Goal: Task Accomplishment & Management: Manage account settings

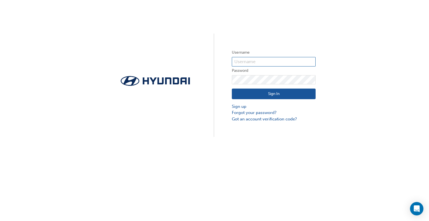
click at [249, 59] on input "text" at bounding box center [274, 61] width 84 height 9
type input "25607"
click at [268, 91] on button "Sign In" at bounding box center [274, 94] width 84 height 11
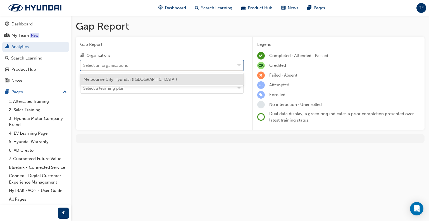
click at [110, 65] on div "Select an organisations" at bounding box center [105, 65] width 45 height 6
click at [84, 65] on input "Organisations option Melbourne City Hyundai ([GEOGRAPHIC_DATA]) focused, 1 of 1…" at bounding box center [83, 65] width 1 height 5
click at [143, 77] on span "Melbourne City Hyundai ([GEOGRAPHIC_DATA])" at bounding box center [131, 79] width 94 height 5
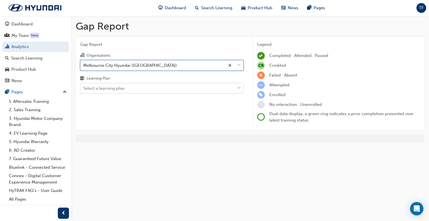
click at [146, 92] on div "Select a learning plan" at bounding box center [157, 89] width 154 height 10
click at [84, 91] on input "Learning Plan Select a learning plan" at bounding box center [83, 88] width 1 height 5
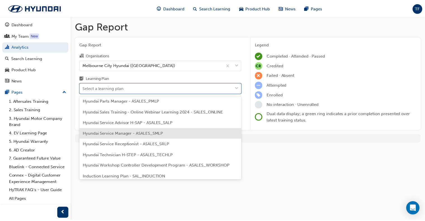
scroll to position [168, 0]
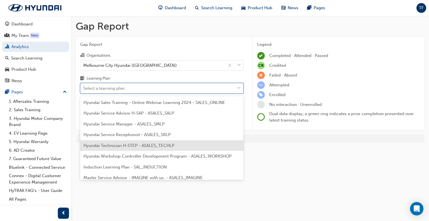
click at [134, 147] on span "Hyundai Technician H-STEP - ASALES_TECHLP" at bounding box center [129, 145] width 91 height 5
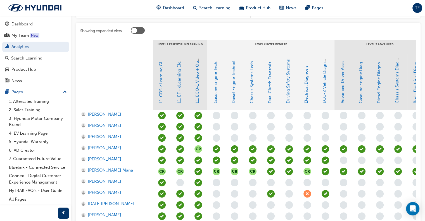
scroll to position [140, 0]
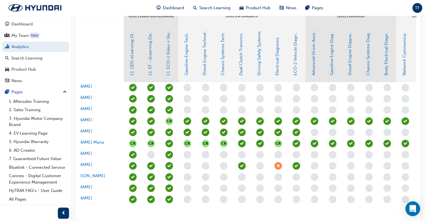
drag, startPoint x: 320, startPoint y: 216, endPoint x: 417, endPoint y: 212, distance: 97.3
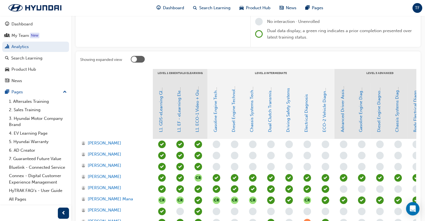
scroll to position [35, 0]
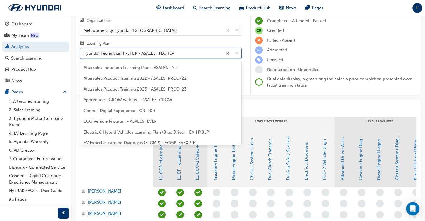
click at [235, 52] on span "down-icon" at bounding box center [237, 53] width 4 height 7
click at [84, 52] on input "Learning Plan option Hyundai Technician H-STEP - ASALES_TECHLP, selected. optio…" at bounding box center [83, 53] width 1 height 5
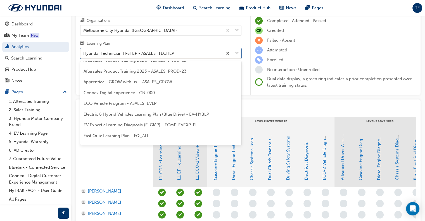
scroll to position [16, 0]
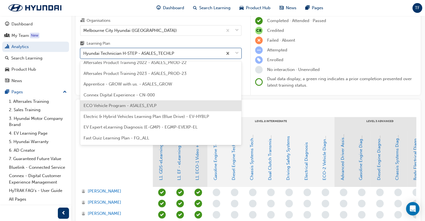
click at [130, 105] on span "ECO Vehicle Program - ASALES_EVLP" at bounding box center [120, 105] width 73 height 5
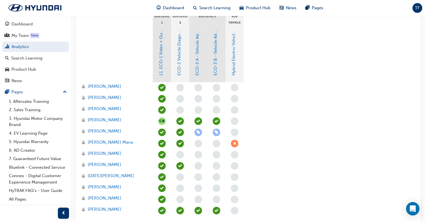
scroll to position [84, 0]
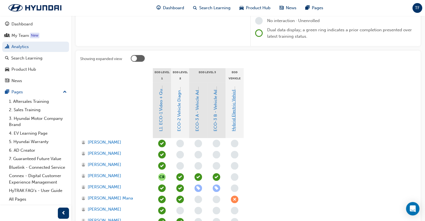
click at [234, 108] on link "Hybrid Electric Vehicle (HEV) Technical Training" at bounding box center [233, 85] width 5 height 92
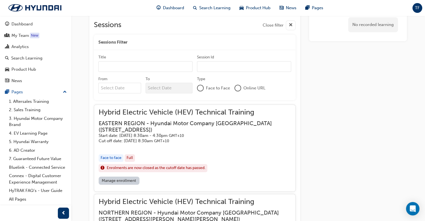
scroll to position [311, 0]
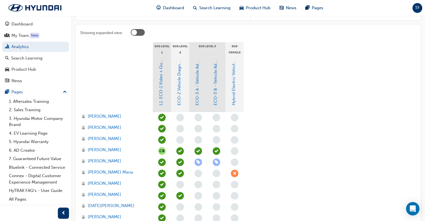
scroll to position [168, 0]
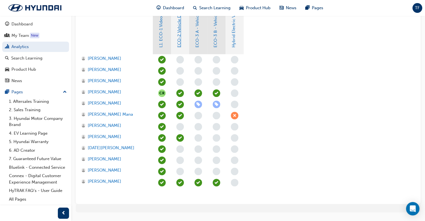
click at [180, 45] on link "ECO-2 Vehicle Diagnosis and Repair" at bounding box center [179, 12] width 5 height 71
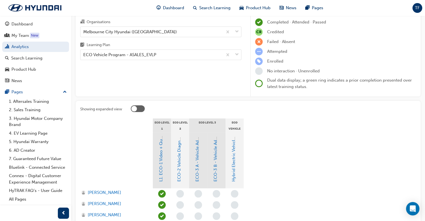
scroll to position [140, 0]
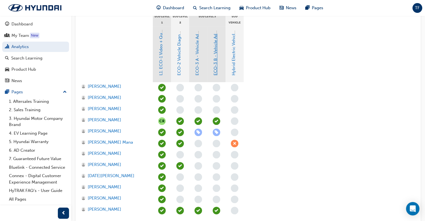
click at [215, 65] on link "ECO-3 B - Vehicle Advanced Diagnosis" at bounding box center [215, 38] width 5 height 76
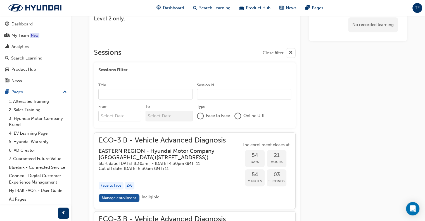
scroll to position [420, 0]
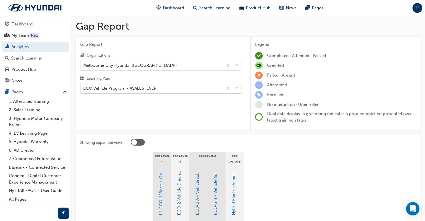
click at [149, 90] on div "ECO Vehicle Program - ASALES_EVLP" at bounding box center [119, 88] width 73 height 6
click at [84, 90] on input "Learning Plan ECO Vehicle Program - ASALES_EVLP" at bounding box center [83, 88] width 1 height 5
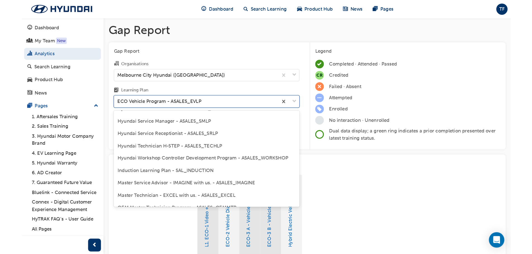
scroll to position [184, 0]
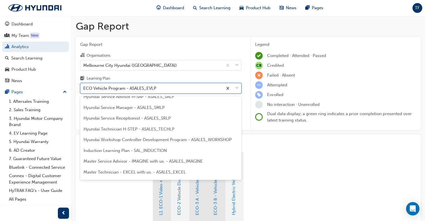
click at [136, 127] on span "Hyundai Technician H-STEP - ASALES_TECHLP" at bounding box center [129, 129] width 91 height 5
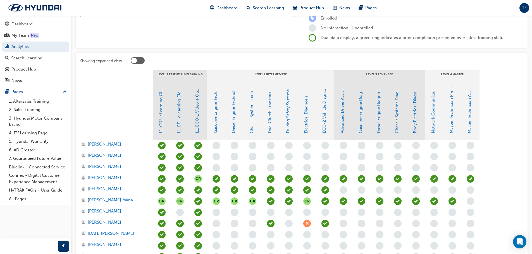
scroll to position [112, 0]
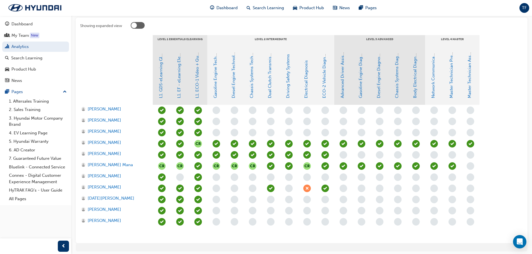
click at [325, 221] on span "learningRecordVerb_NONE-icon" at bounding box center [326, 222] width 8 height 8
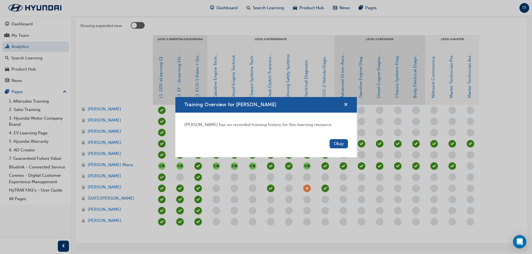
click at [346, 104] on span "cross-icon" at bounding box center [346, 105] width 4 height 5
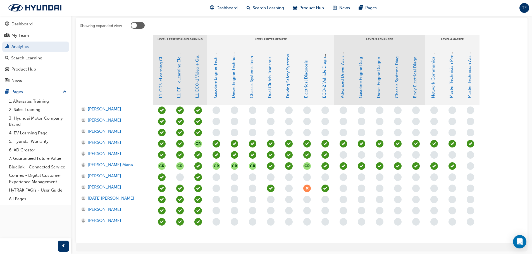
click at [323, 92] on link "ECO-2 Vehicle Diagnosis and Repair" at bounding box center [324, 63] width 5 height 71
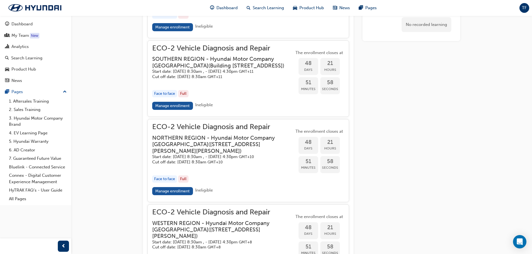
scroll to position [706, 0]
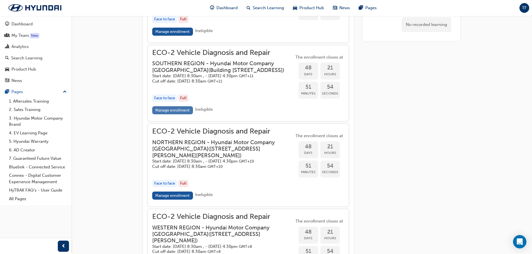
click at [185, 115] on link "Manage enrollment" at bounding box center [172, 110] width 41 height 8
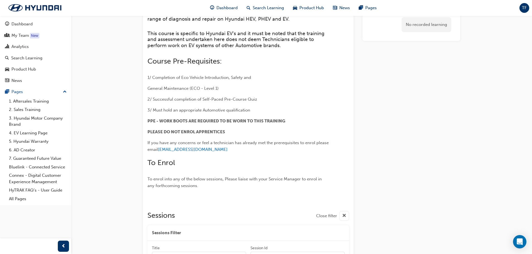
scroll to position [120, 0]
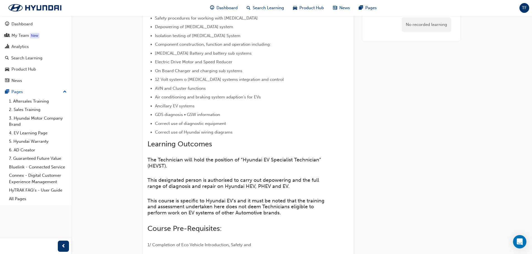
scroll to position [112, 0]
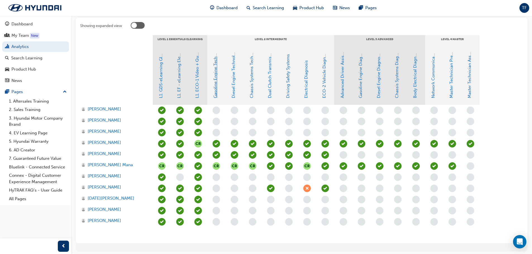
click at [215, 86] on link "Gasoline Engine Technology" at bounding box center [215, 70] width 5 height 55
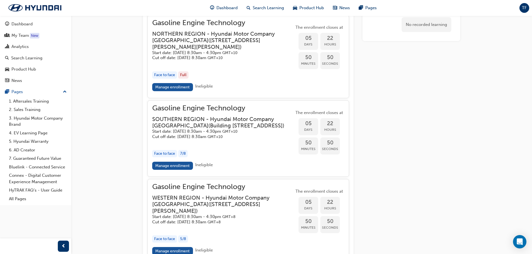
scroll to position [575, 0]
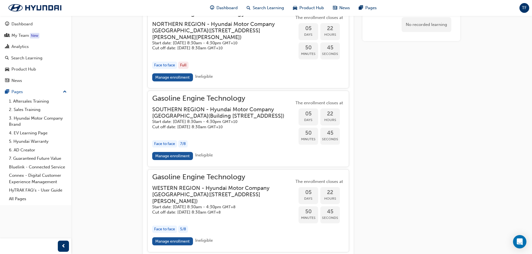
click at [181, 117] on h3 "SOUTHERN REGION - Hyundai Motor Company [GEOGRAPHIC_DATA] ( [STREET_ADDRESS] )" at bounding box center [218, 112] width 133 height 13
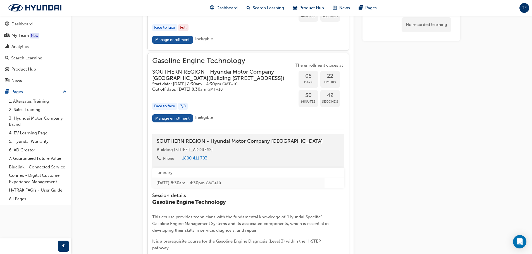
scroll to position [603, 0]
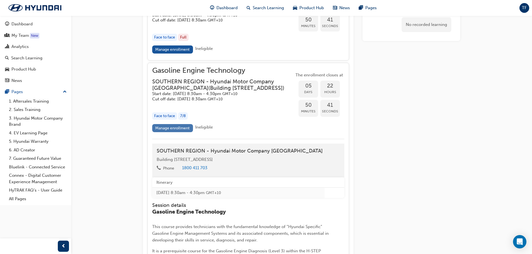
click at [180, 132] on link "Manage enrollment" at bounding box center [172, 128] width 41 height 8
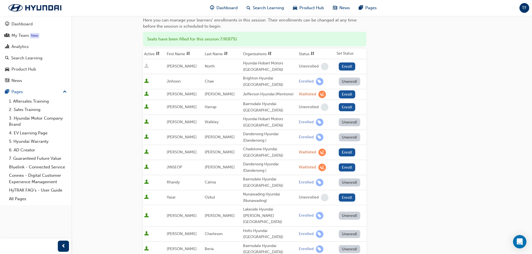
scroll to position [140, 0]
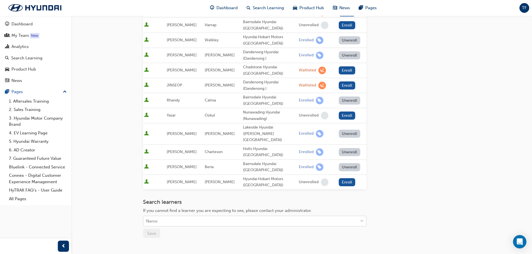
click at [220, 217] on div "Name" at bounding box center [250, 222] width 215 height 10
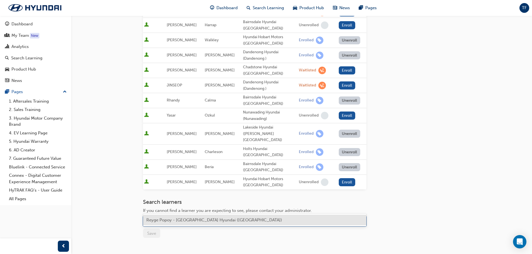
type input "popoy"
click at [187, 219] on span "Reyge Popoy - [GEOGRAPHIC_DATA] Hyundai ([GEOGRAPHIC_DATA])" at bounding box center [214, 220] width 136 height 5
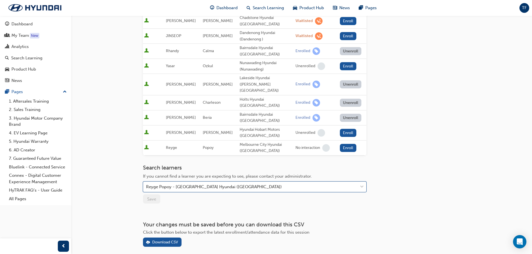
scroll to position [199, 0]
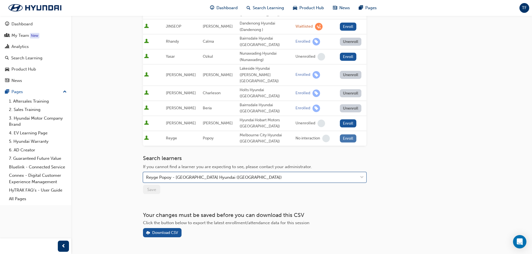
click at [347, 135] on button "Enroll" at bounding box center [348, 139] width 17 height 8
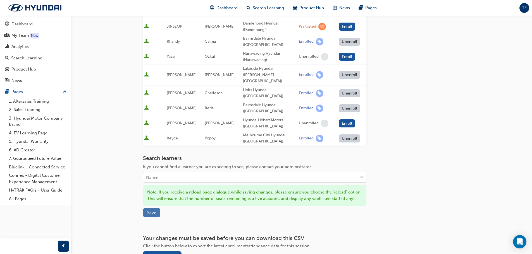
click at [154, 211] on span "Save" at bounding box center [151, 213] width 9 height 5
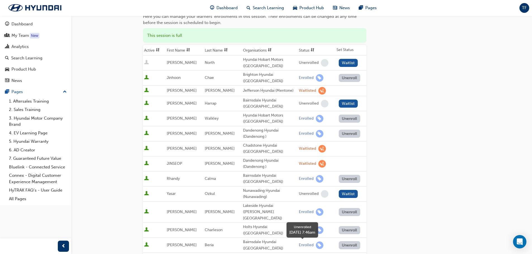
scroll to position [0, 0]
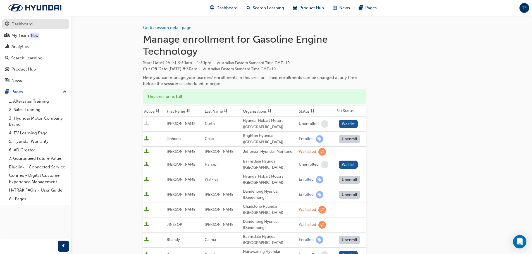
click at [19, 23] on div "Dashboard" at bounding box center [21, 24] width 21 height 6
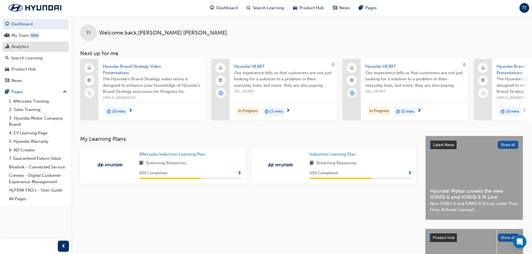
click at [23, 46] on div "Analytics" at bounding box center [19, 47] width 17 height 6
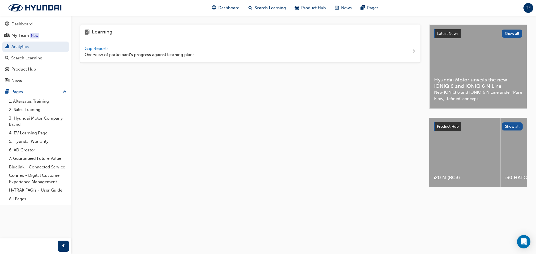
click at [102, 49] on span "Gap Reports" at bounding box center [97, 48] width 25 height 5
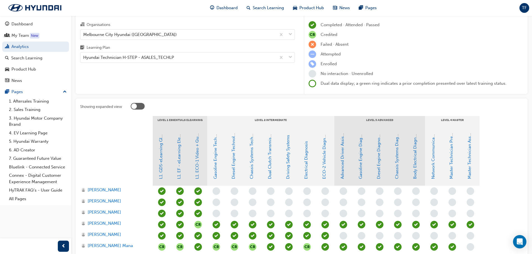
scroll to position [112, 0]
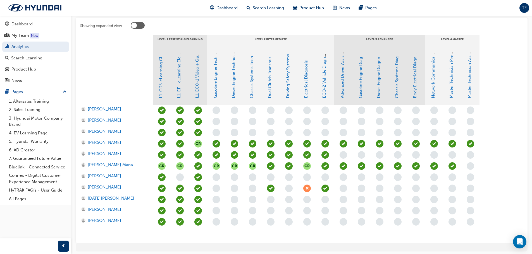
click at [215, 92] on link "Gasoline Engine Technology" at bounding box center [215, 70] width 5 height 55
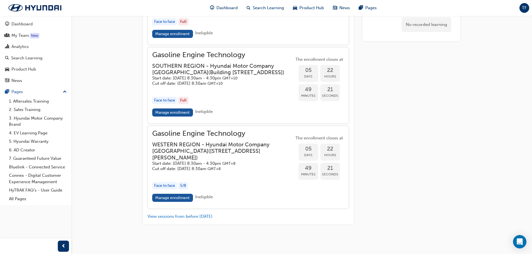
scroll to position [627, 0]
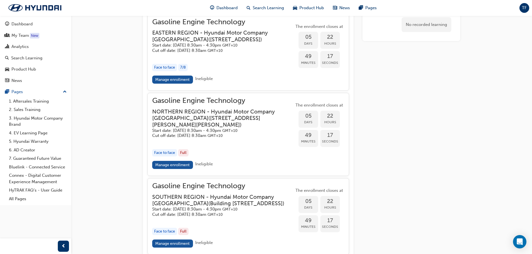
scroll to position [112, 0]
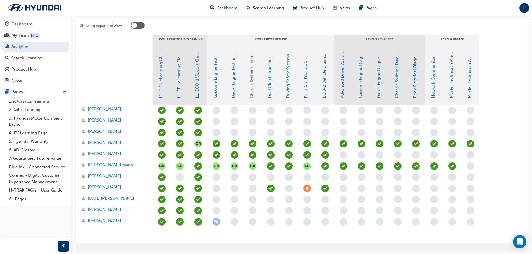
click at [234, 91] on link "Diesel Engine Technology" at bounding box center [233, 73] width 5 height 50
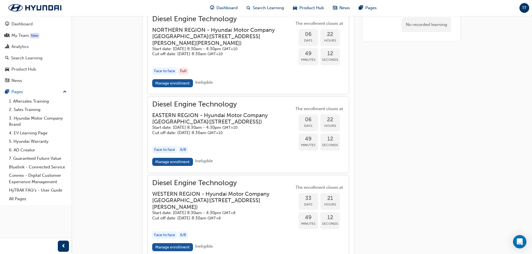
scroll to position [609, 0]
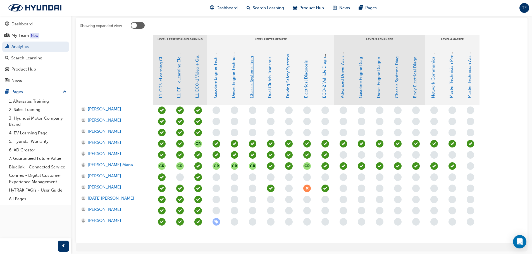
click at [252, 89] on link "Chassis Systems Technology" at bounding box center [251, 71] width 5 height 56
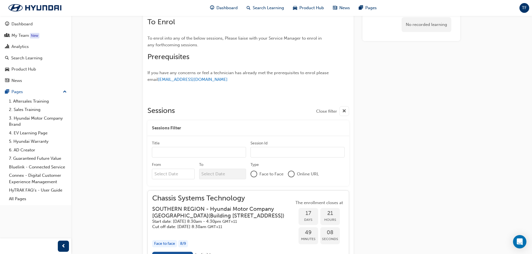
scroll to position [430, 0]
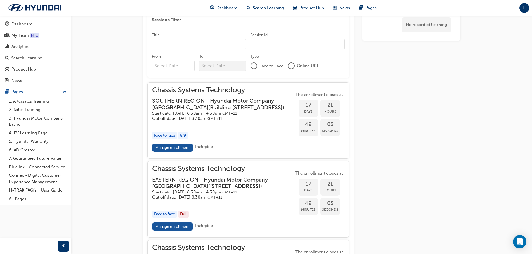
click at [196, 111] on h3 "SOUTHERN REGION - Hyundai Motor Company [GEOGRAPHIC_DATA] ( [STREET_ADDRESS] )" at bounding box center [218, 104] width 133 height 13
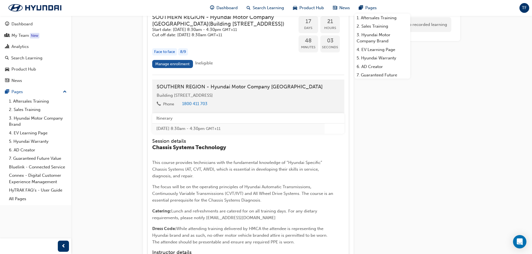
scroll to position [458, 0]
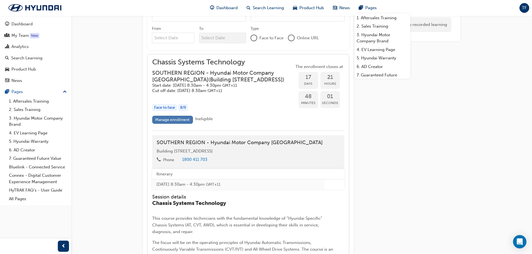
click at [185, 124] on link "Manage enrollment" at bounding box center [172, 120] width 41 height 8
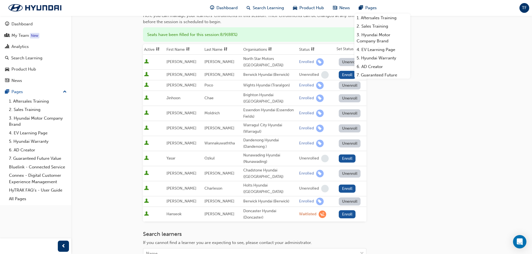
scroll to position [140, 0]
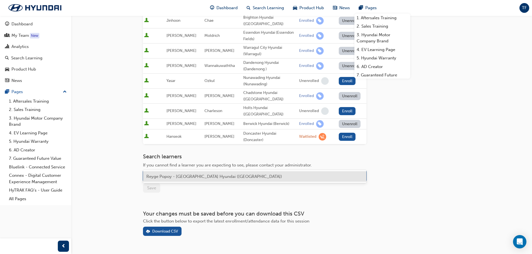
click at [262, 172] on div "Name" at bounding box center [250, 177] width 215 height 10
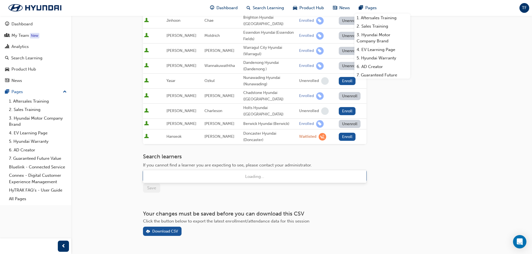
type input "ORLANDO"
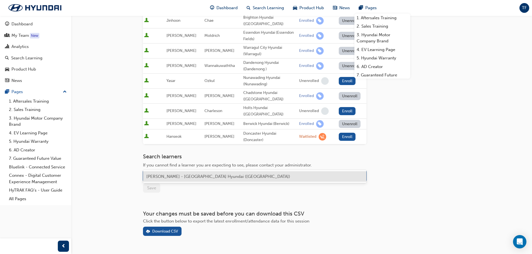
click at [223, 176] on span "[PERSON_NAME] - [GEOGRAPHIC_DATA] Hyundai ([GEOGRAPHIC_DATA])" at bounding box center [218, 176] width 144 height 5
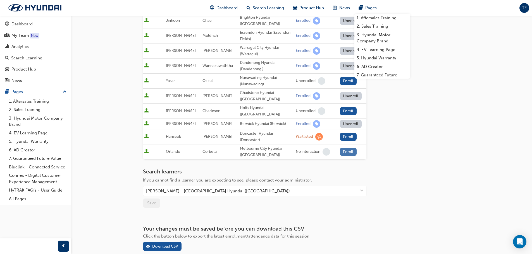
click at [351, 148] on button "Enroll" at bounding box center [348, 152] width 17 height 8
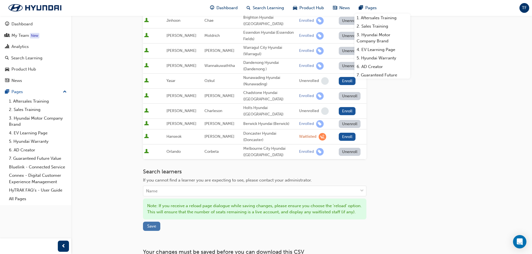
click at [156, 221] on button "Save" at bounding box center [151, 226] width 17 height 9
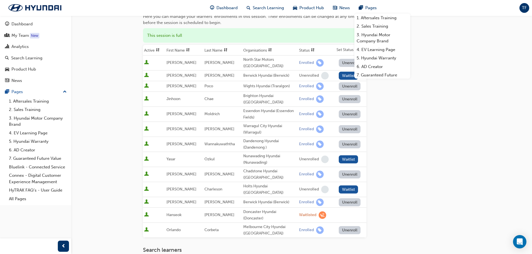
scroll to position [56, 0]
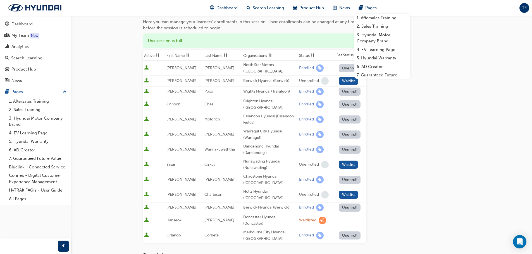
click at [429, 149] on div "Go to session detail page Manage enrollment for Chassis Systems Technology Star…" at bounding box center [266, 155] width 532 height 423
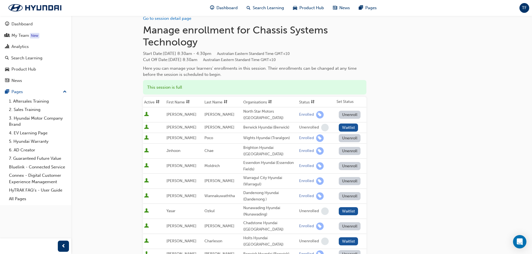
scroll to position [0, 0]
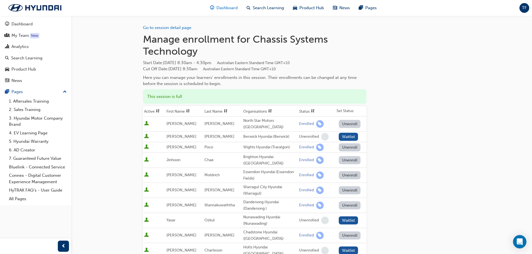
click at [216, 6] on div "Dashboard" at bounding box center [224, 7] width 37 height 11
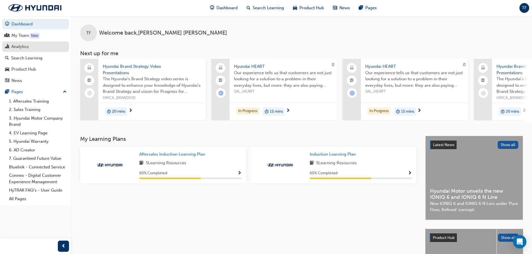
click at [23, 43] on link "Analytics" at bounding box center [35, 47] width 67 height 10
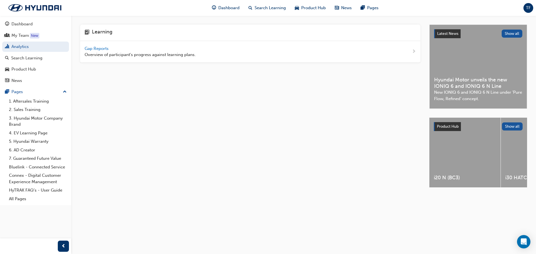
click at [91, 49] on span "Gap Reports" at bounding box center [97, 48] width 25 height 5
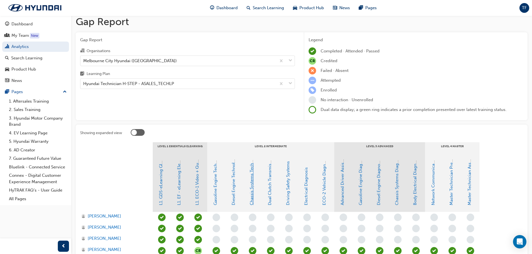
scroll to position [112, 0]
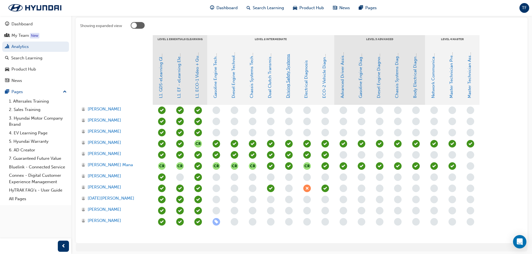
click at [289, 91] on link "Driving Safety Systems" at bounding box center [287, 76] width 5 height 44
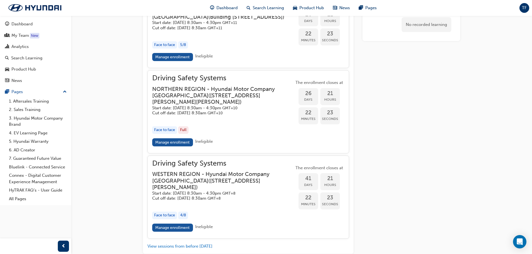
scroll to position [558, 0]
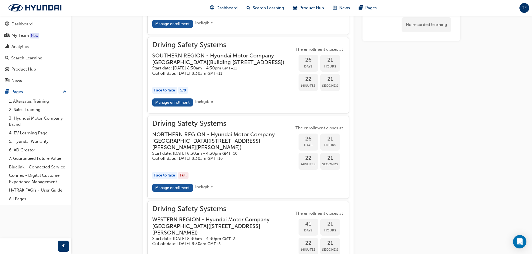
click at [176, 107] on link "Manage enrollment" at bounding box center [172, 103] width 41 height 8
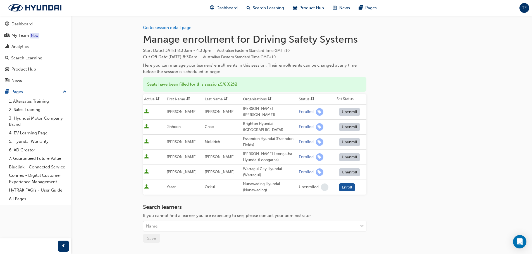
click at [205, 221] on div "Name" at bounding box center [250, 227] width 215 height 10
type input "[PERSON_NAME]"
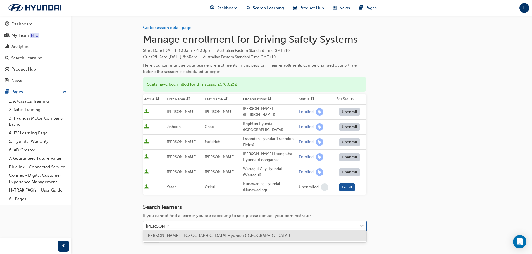
click at [200, 221] on span "[PERSON_NAME] - [GEOGRAPHIC_DATA] Hyundai ([GEOGRAPHIC_DATA])" at bounding box center [218, 236] width 144 height 5
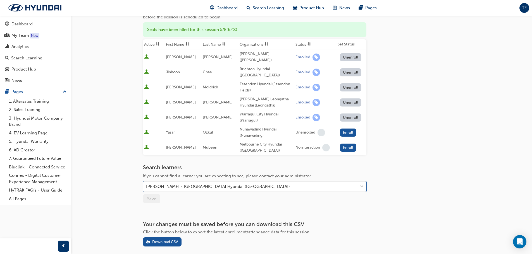
scroll to position [56, 0]
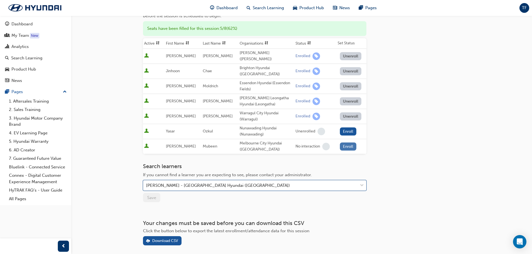
click at [347, 143] on button "Enroll" at bounding box center [348, 147] width 17 height 8
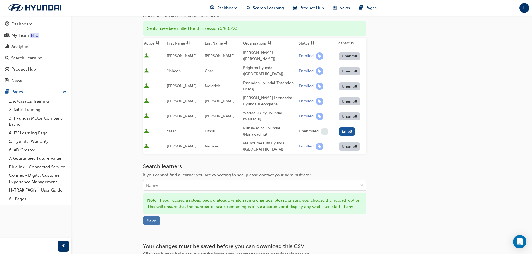
click at [150, 221] on span "Save" at bounding box center [151, 221] width 9 height 5
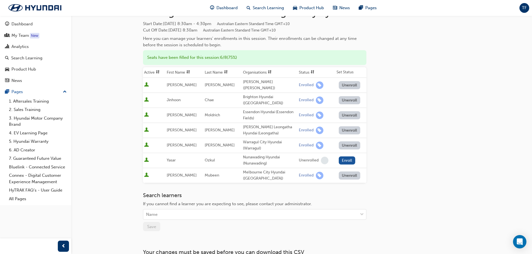
scroll to position [0, 0]
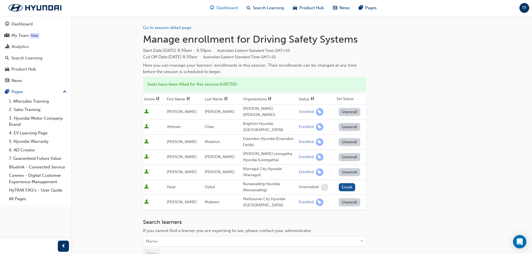
click at [228, 8] on span "Dashboard" at bounding box center [226, 8] width 21 height 6
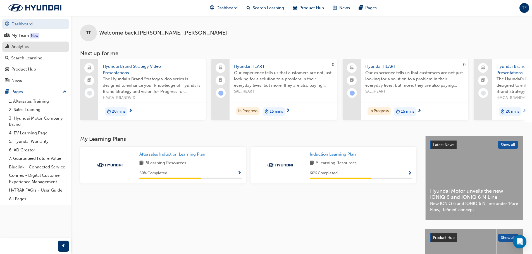
click at [26, 47] on div "Analytics" at bounding box center [19, 47] width 17 height 6
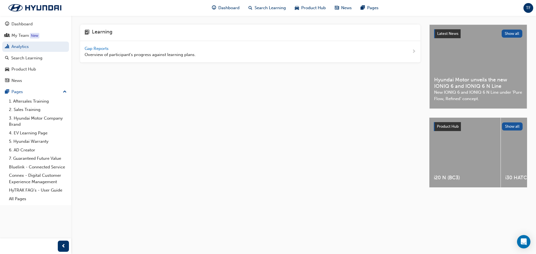
click at [100, 49] on span "Gap Reports" at bounding box center [97, 48] width 25 height 5
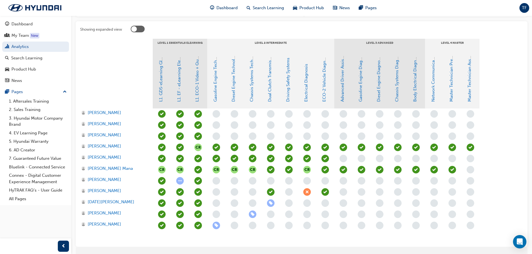
scroll to position [132, 0]
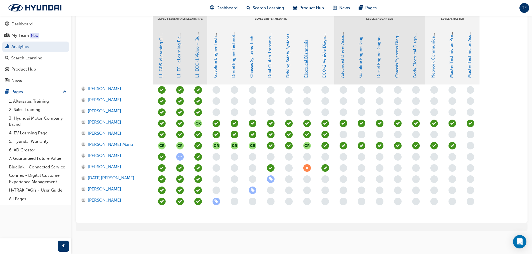
click at [307, 74] on link "Electrical Diagnosis" at bounding box center [306, 59] width 5 height 38
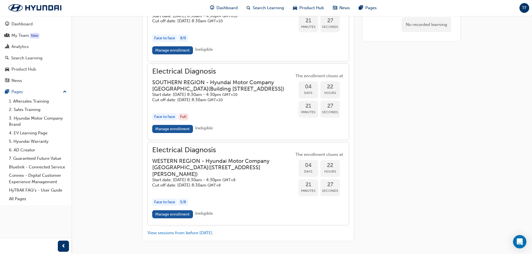
scroll to position [577, 0]
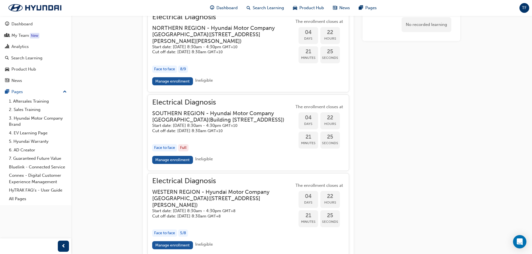
scroll to position [132, 0]
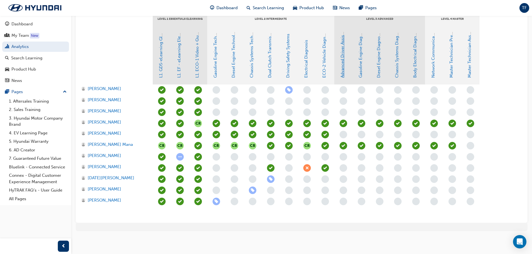
click at [344, 72] on link "Advanced Driver Assist Systems" at bounding box center [342, 47] width 5 height 61
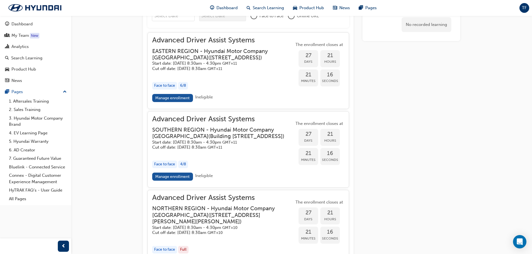
scroll to position [531, 0]
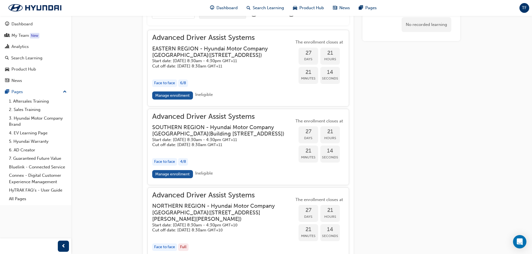
scroll to position [132, 0]
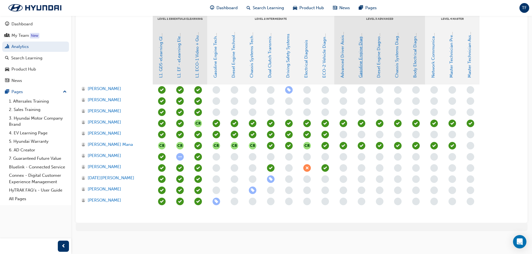
click at [361, 70] on link "Gasoline Engine Diagnosis" at bounding box center [360, 52] width 5 height 51
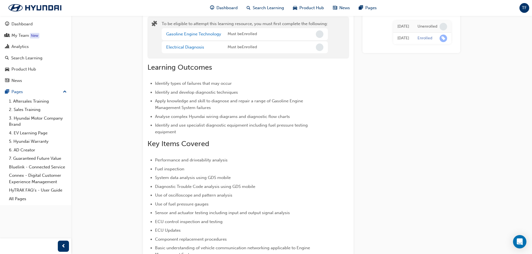
scroll to position [10, 0]
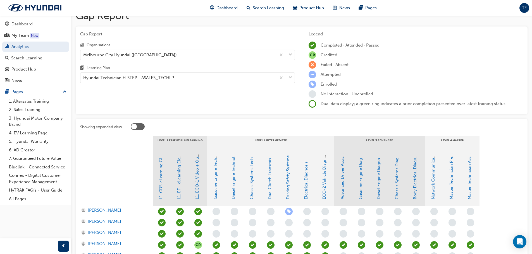
scroll to position [132, 0]
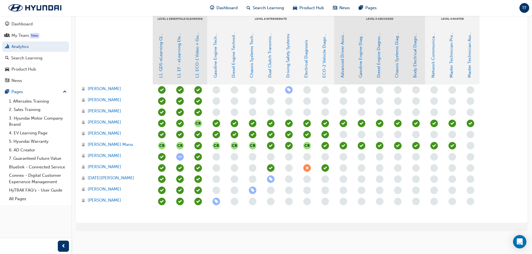
click at [308, 166] on span "learningRecordVerb_ABSENT-icon" at bounding box center [307, 169] width 8 height 8
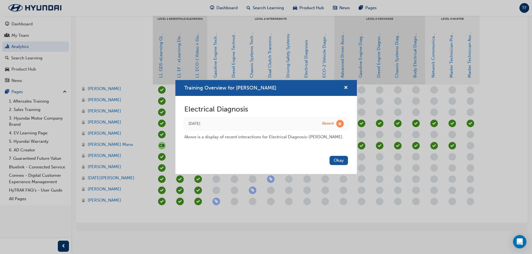
click at [343, 87] on div "Training Overview for Niravkumar Parikh" at bounding box center [343, 88] width 9 height 7
click at [345, 87] on span "cross-icon" at bounding box center [346, 88] width 4 height 5
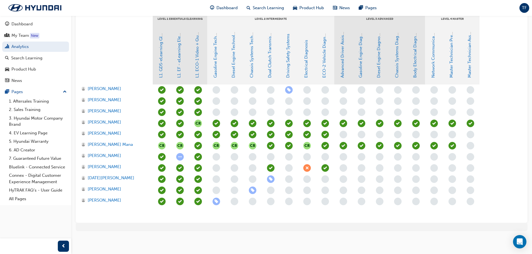
click at [308, 169] on span "learningRecordVerb_ABSENT-icon" at bounding box center [307, 169] width 8 height 8
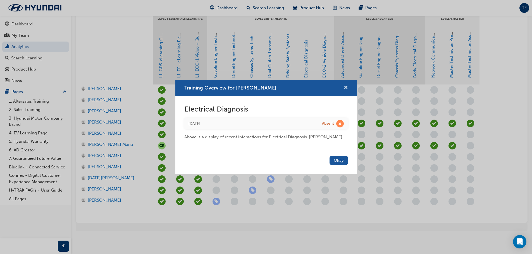
click at [347, 87] on span "cross-icon" at bounding box center [346, 88] width 4 height 5
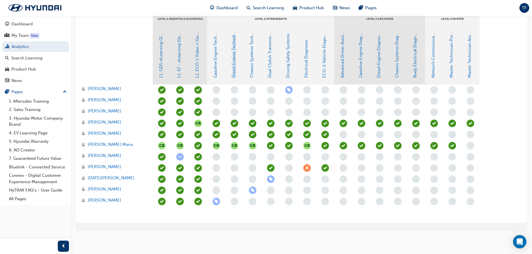
click at [235, 65] on link "Diesel Engine Technology" at bounding box center [233, 53] width 5 height 50
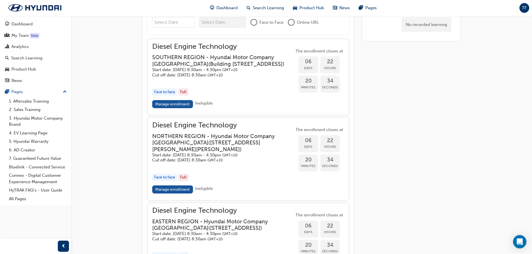
scroll to position [372, 0]
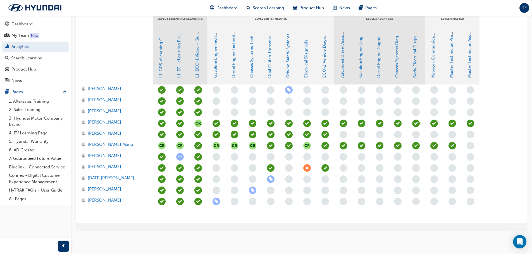
scroll to position [132, 0]
click at [429, 66] on link "Network Communications" at bounding box center [433, 52] width 5 height 51
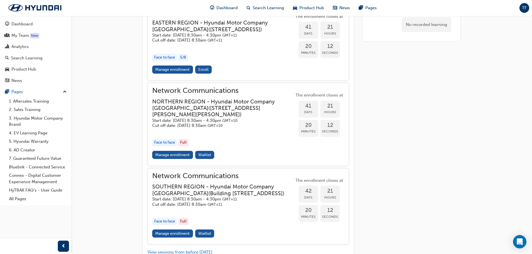
scroll to position [587, 0]
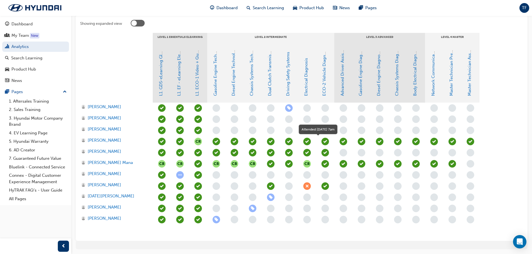
scroll to position [104, 0]
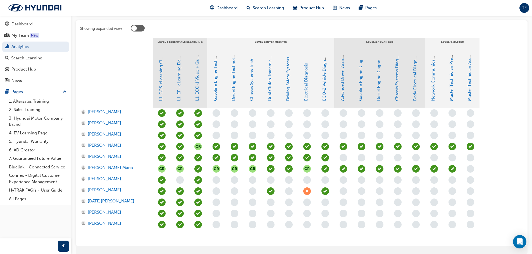
scroll to position [112, 0]
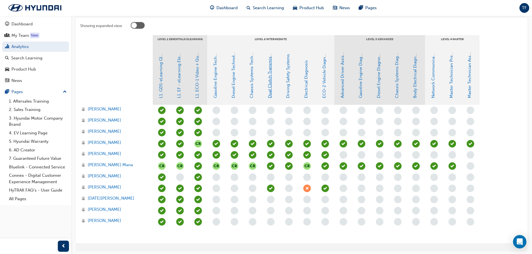
click at [272, 79] on link "Dual Clutch Transmissions" at bounding box center [269, 73] width 5 height 52
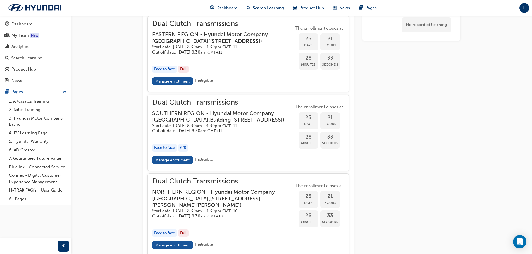
scroll to position [492, 0]
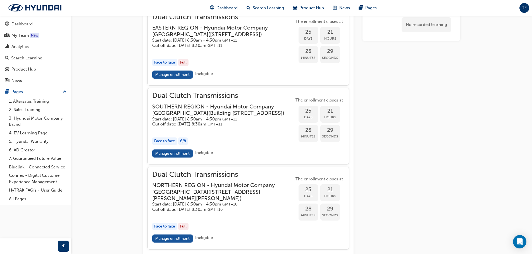
click at [199, 114] on h3 "SOUTHERN REGION - Hyundai Motor Company [GEOGRAPHIC_DATA] ( [STREET_ADDRESS] )" at bounding box center [218, 110] width 133 height 13
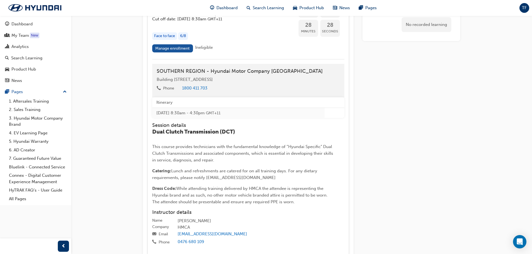
scroll to position [604, 0]
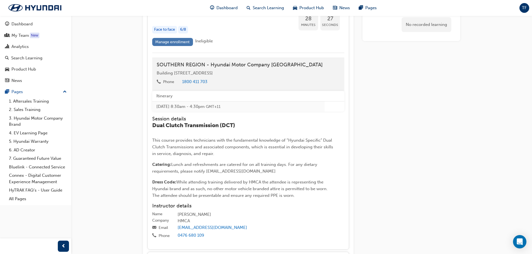
click at [173, 46] on link "Manage enrollment" at bounding box center [172, 42] width 41 height 8
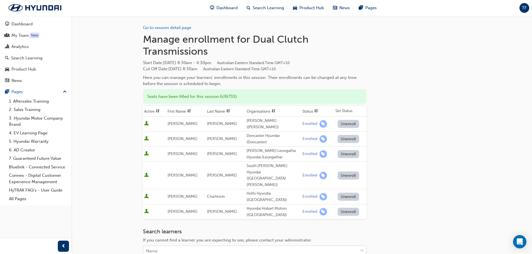
click at [203, 221] on div "Name" at bounding box center [250, 252] width 215 height 10
type input "NOEL"
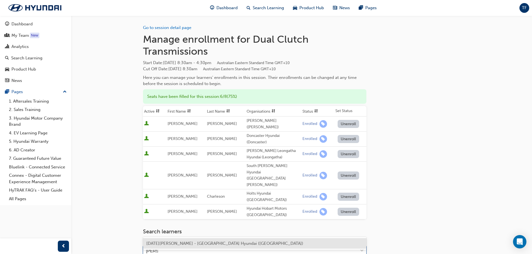
click at [174, 221] on span "Noel Orinion - Melbourne City Hyundai (South Melbourne)" at bounding box center [224, 243] width 157 height 5
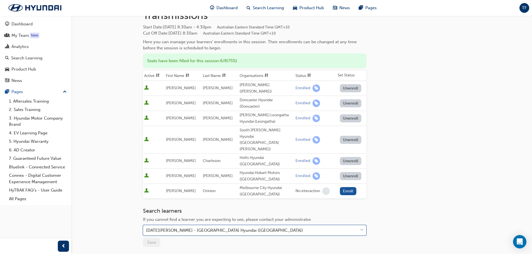
scroll to position [82, 0]
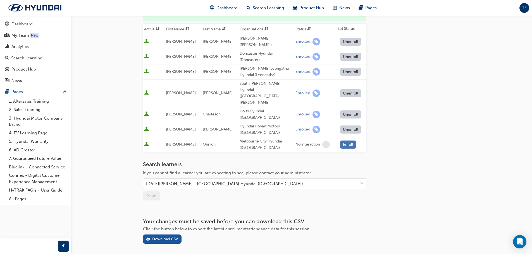
drag, startPoint x: 349, startPoint y: 123, endPoint x: 353, endPoint y: 123, distance: 3.7
click at [349, 141] on button "Enroll" at bounding box center [348, 145] width 17 height 8
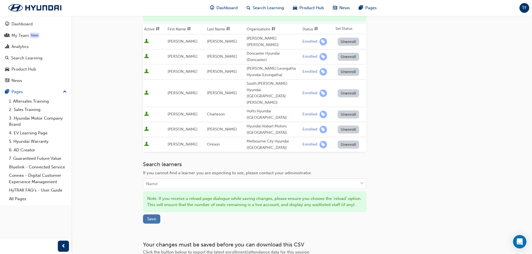
click at [145, 215] on button "Save" at bounding box center [151, 219] width 17 height 9
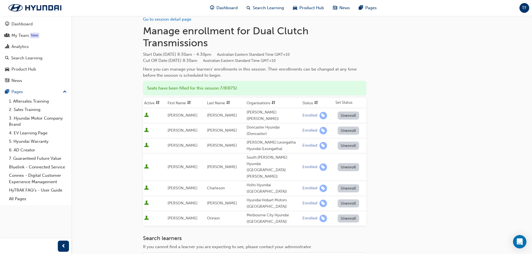
scroll to position [0, 0]
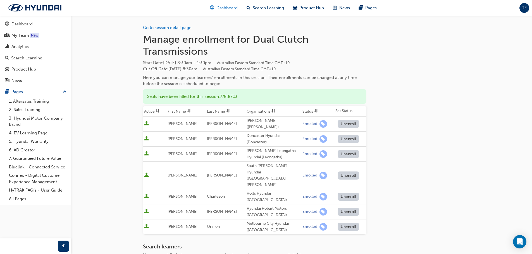
click at [231, 8] on span "Dashboard" at bounding box center [226, 8] width 21 height 6
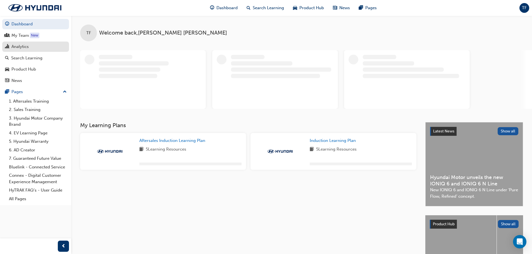
click at [22, 46] on div "Analytics" at bounding box center [19, 47] width 17 height 6
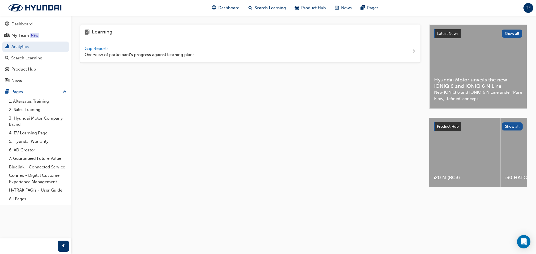
click at [101, 50] on span "Gap Reports" at bounding box center [97, 48] width 25 height 5
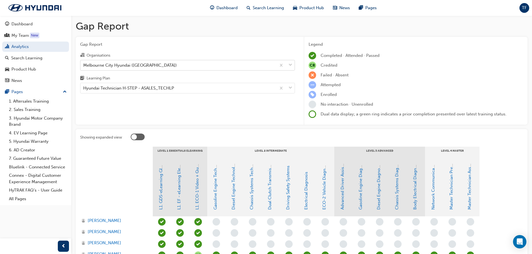
click at [289, 65] on span "down-icon" at bounding box center [291, 65] width 4 height 7
click at [84, 65] on input "Organisations Melbourne City Hyundai (South Melbourne)" at bounding box center [83, 65] width 1 height 5
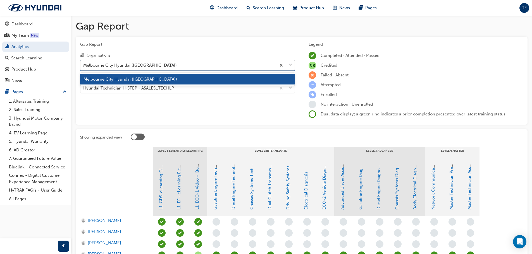
click at [289, 65] on span "down-icon" at bounding box center [291, 65] width 4 height 7
click at [84, 65] on input "Organisations option Melbourne City Hyundai (South Melbourne) focused, 1 of 1. …" at bounding box center [83, 65] width 1 height 5
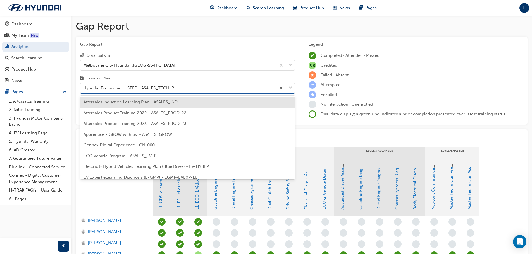
click at [287, 83] on div at bounding box center [285, 88] width 18 height 10
click at [84, 86] on input "Learning Plan option Aftersales Induction Learning Plan - ASALES_IND focused, 1…" at bounding box center [83, 88] width 1 height 5
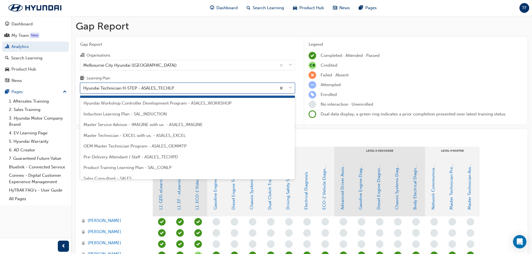
scroll to position [216, 0]
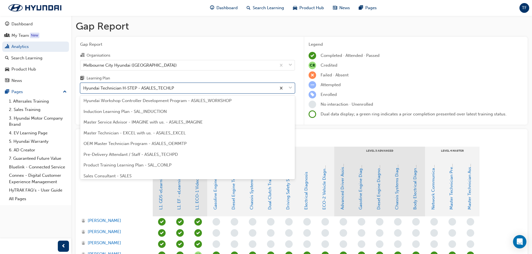
click at [133, 133] on span "Master Technician - EXCEL with us. - ASALES_EXCEL" at bounding box center [135, 133] width 102 height 5
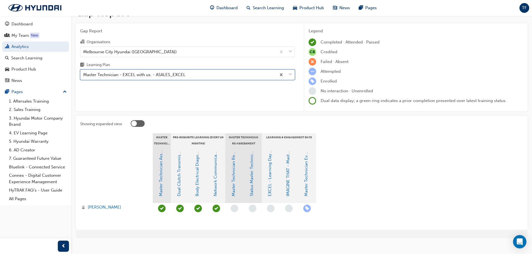
scroll to position [20, 0]
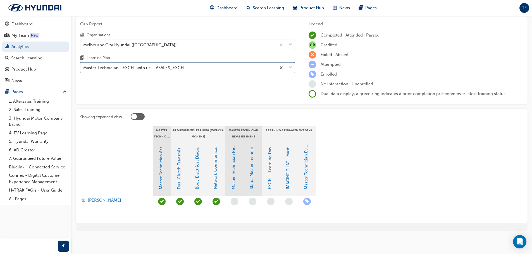
click at [289, 67] on span "down-icon" at bounding box center [291, 67] width 4 height 7
click at [84, 67] on input "Learning Plan option Master Technician - EXCEL with us. - ASALES_EXCEL, selecte…" at bounding box center [83, 67] width 1 height 5
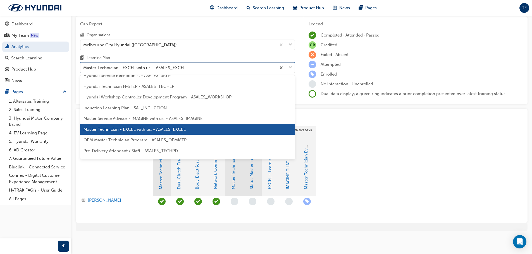
scroll to position [198, 0]
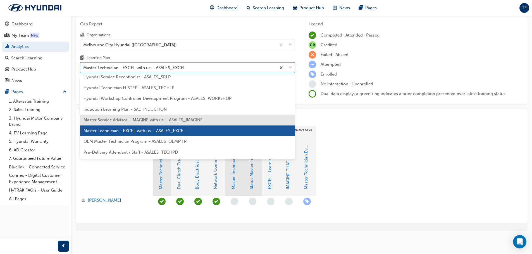
click at [163, 120] on span "Master Service Advisor - IMAGINE with us. - ASALES_IMAGINE" at bounding box center [143, 120] width 119 height 5
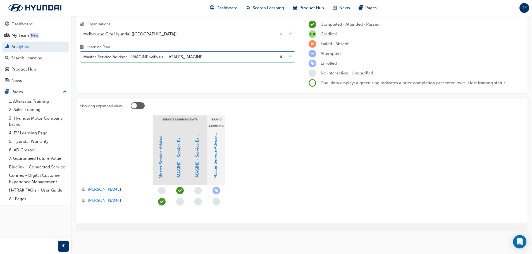
scroll to position [32, 0]
click at [216, 160] on link "Master Service Advisor 2 - Brand Excellence & Track Experience" at bounding box center [215, 116] width 5 height 123
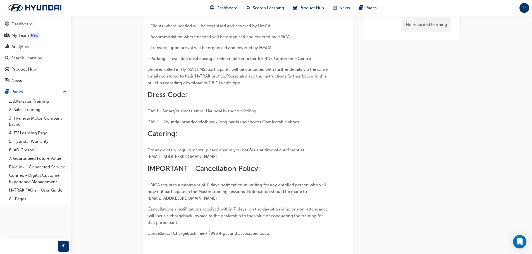
scroll to position [66, 0]
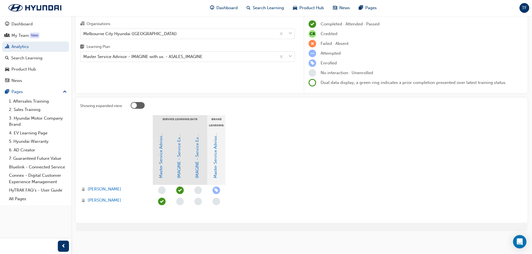
scroll to position [32, 0]
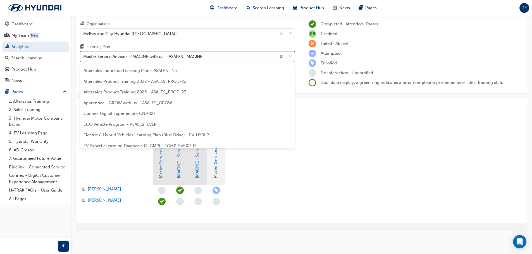
click at [289, 57] on span "down-icon" at bounding box center [291, 56] width 4 height 7
click at [84, 57] on input "Learning Plan option Master Service Advisor - IMAGINE with us. - ASALES_IMAGINE…" at bounding box center [83, 56] width 1 height 5
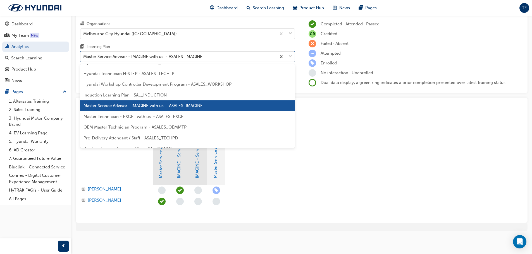
scroll to position [209, 0]
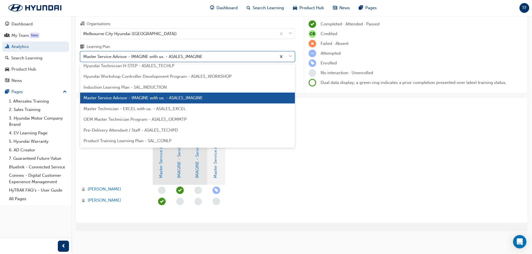
click at [171, 108] on span "Master Technician - EXCEL with us. - ASALES_EXCEL" at bounding box center [135, 108] width 102 height 5
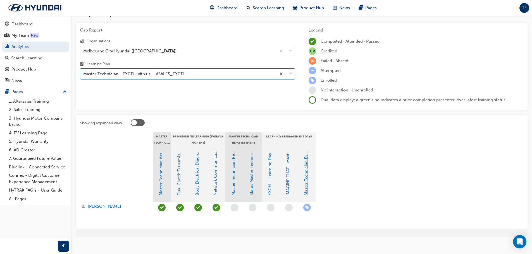
scroll to position [20, 0]
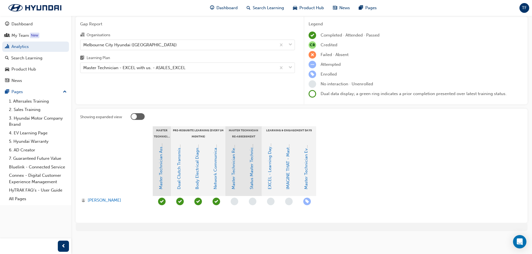
click at [307, 201] on span "learningRecordVerb_ENROLL-icon" at bounding box center [307, 202] width 8 height 8
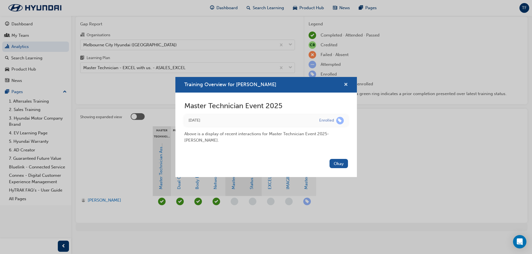
click at [346, 84] on span "cross-icon" at bounding box center [346, 85] width 4 height 5
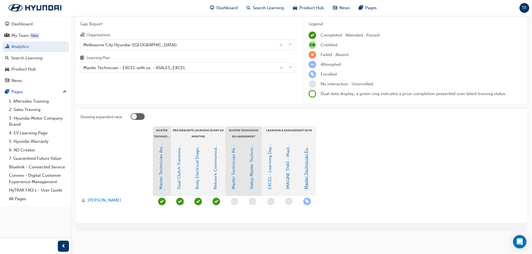
click at [306, 178] on link "Master Technician Event 2025" at bounding box center [306, 161] width 5 height 58
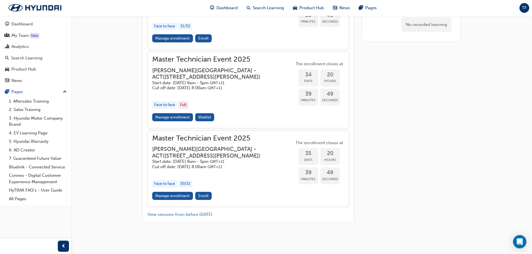
scroll to position [743, 0]
click at [163, 198] on link "Manage enrollment" at bounding box center [172, 196] width 41 height 8
